Goal: Information Seeking & Learning: Stay updated

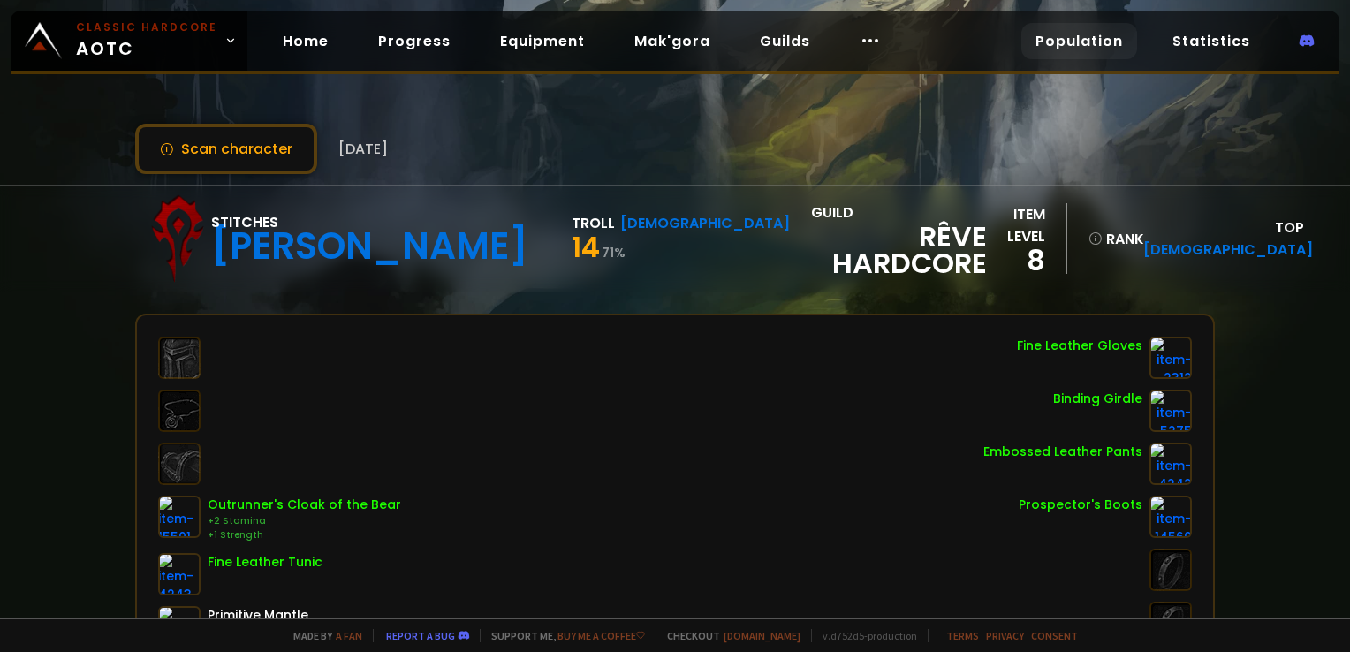
click at [1112, 44] on link "Population" at bounding box center [1080, 41] width 116 height 36
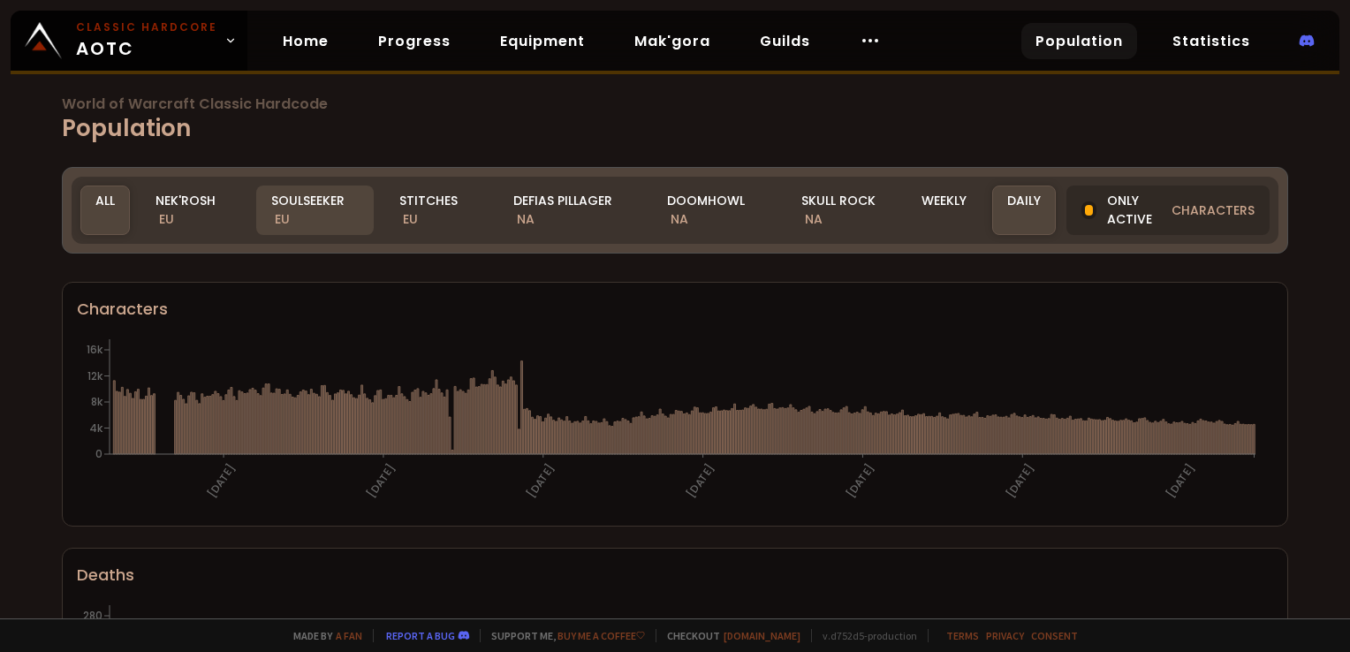
click at [316, 203] on div "Soulseeker EU" at bounding box center [315, 210] width 118 height 49
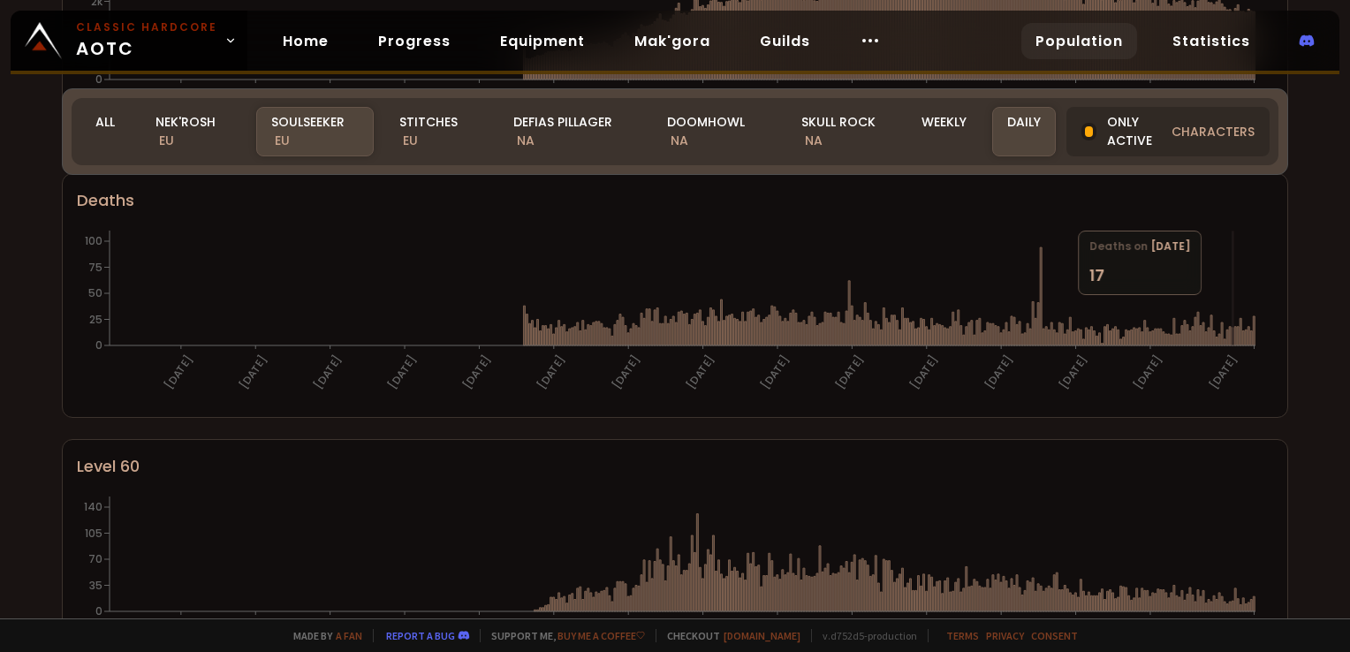
scroll to position [354, 0]
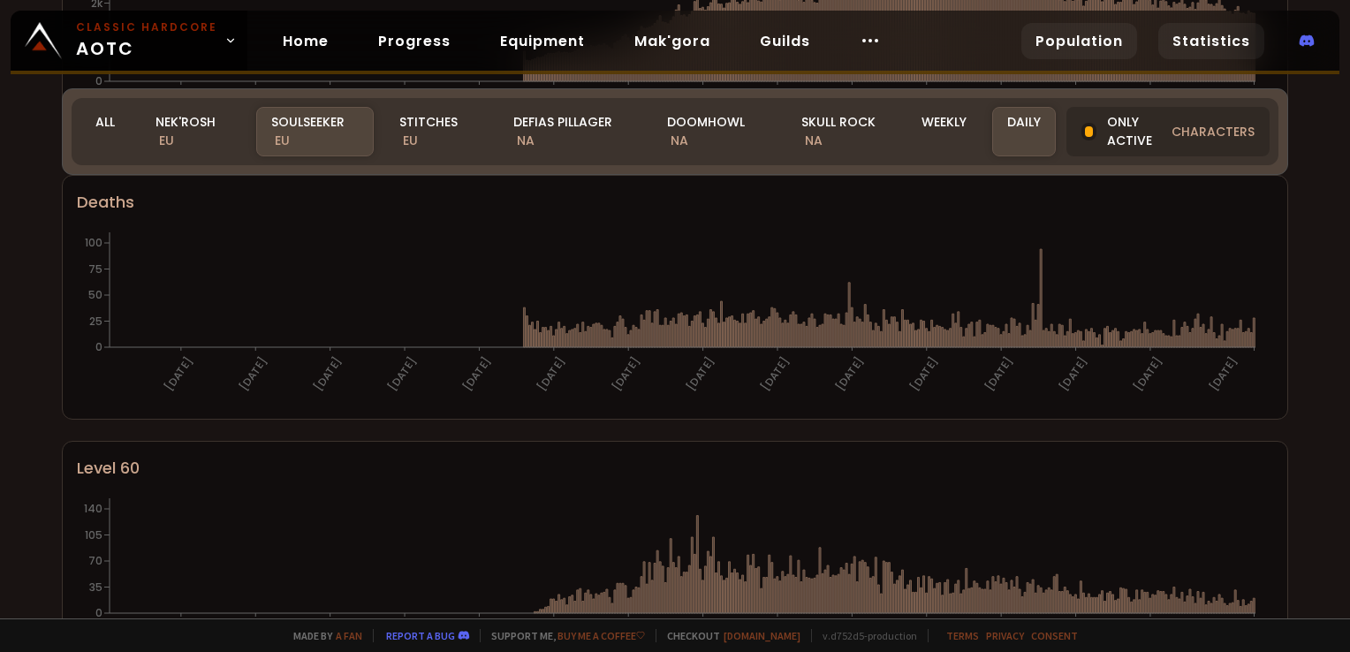
click at [1198, 41] on link "Statistics" at bounding box center [1212, 41] width 106 height 36
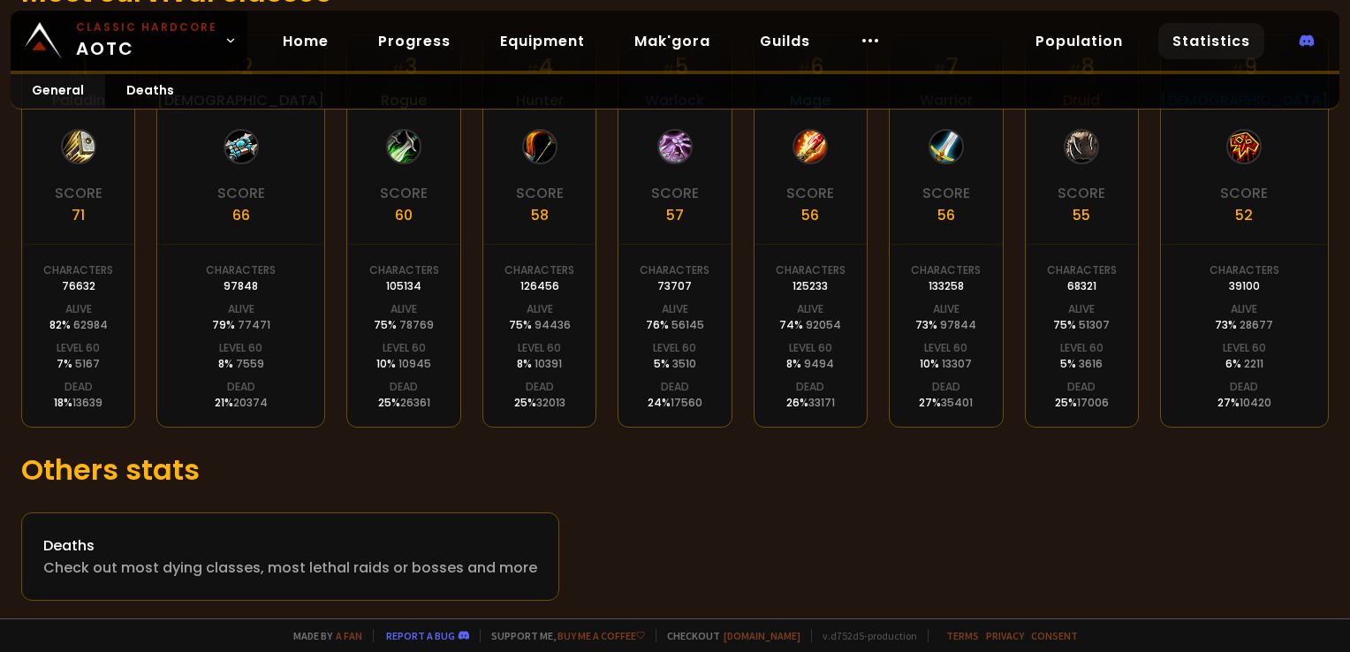
scroll to position [421, 0]
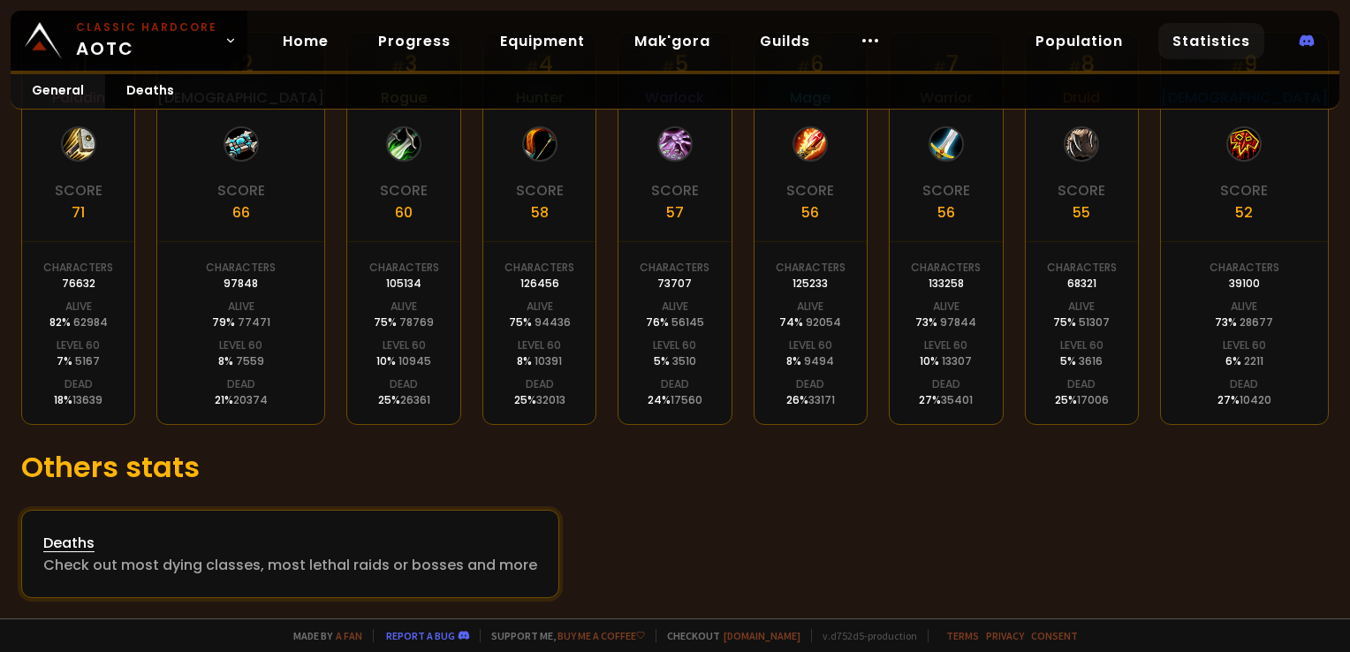
click at [72, 539] on div "Deaths" at bounding box center [290, 543] width 494 height 22
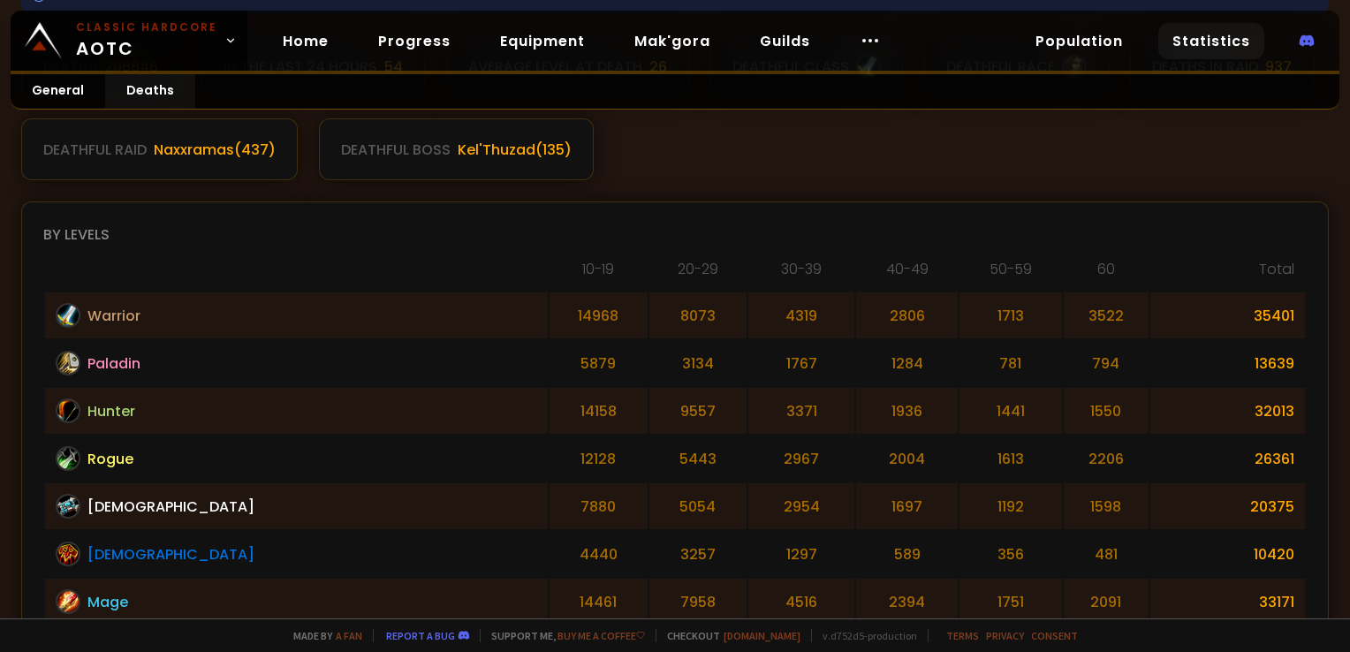
scroll to position [177, 0]
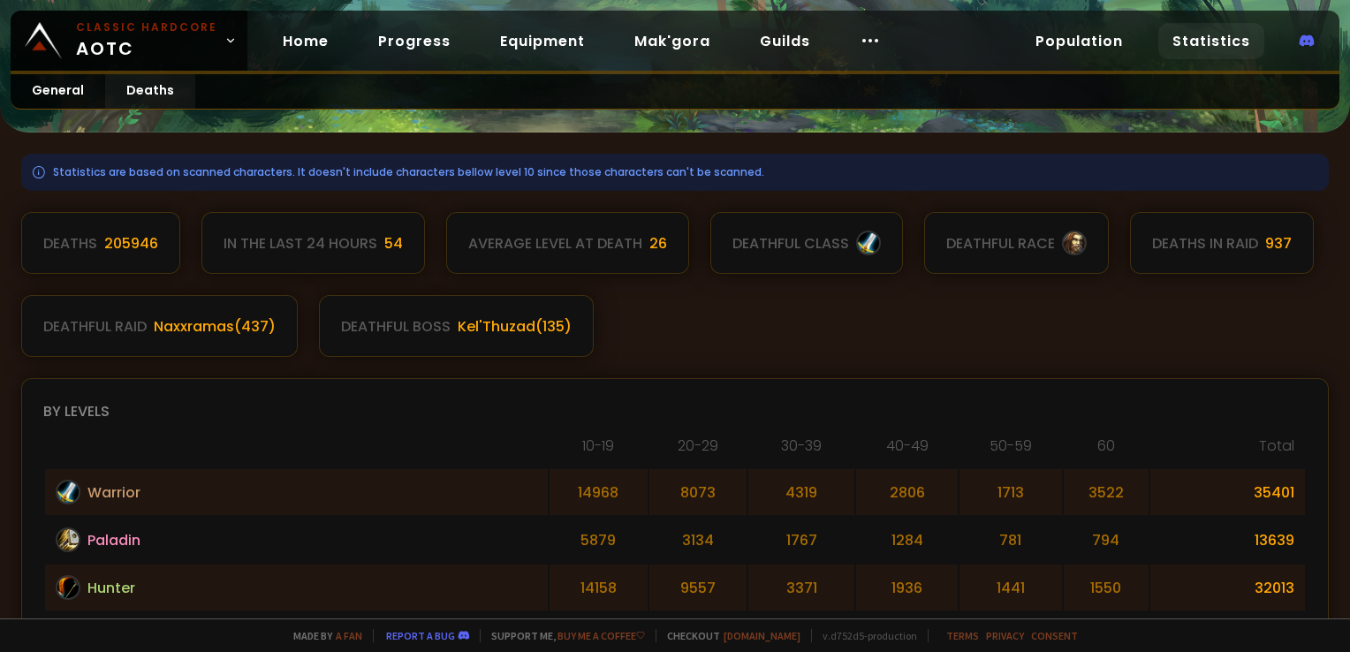
click at [839, 330] on div "Deaths 205946 In the last 24 hours 54 Average level at death 26 deathful class …" at bounding box center [675, 284] width 1308 height 145
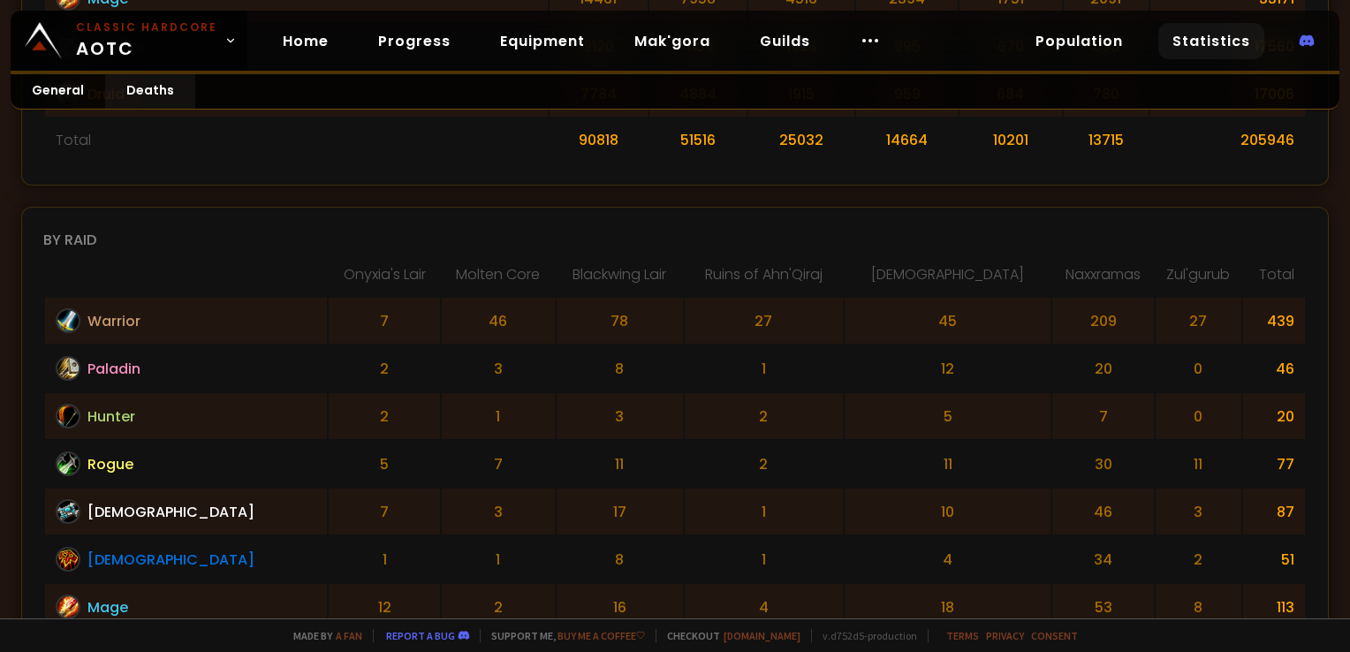
scroll to position [972, 0]
